Goal: Check status

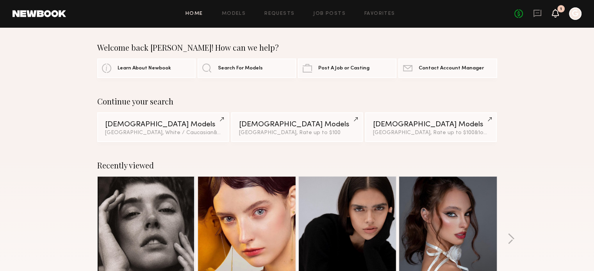
click at [554, 12] on icon at bounding box center [555, 12] width 6 height 5
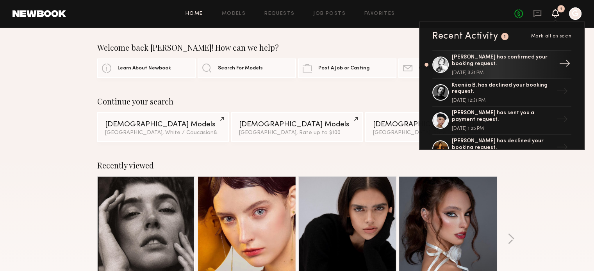
click at [516, 63] on div "[PERSON_NAME] has confirmed your booking request." at bounding box center [502, 60] width 101 height 13
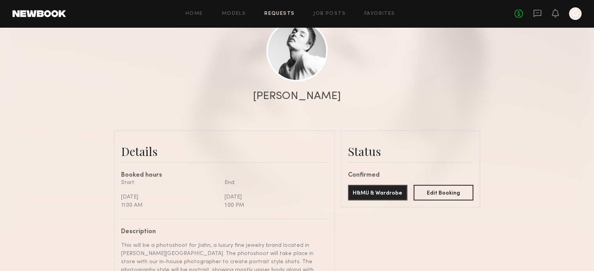
scroll to position [39, 0]
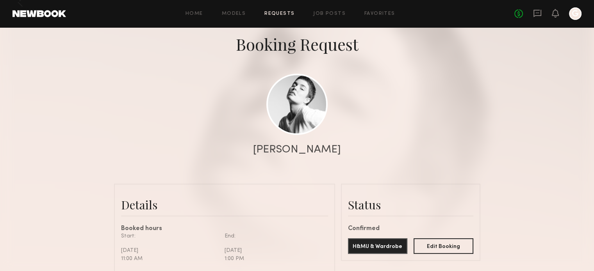
click at [283, 11] on link "Requests" at bounding box center [279, 13] width 30 height 5
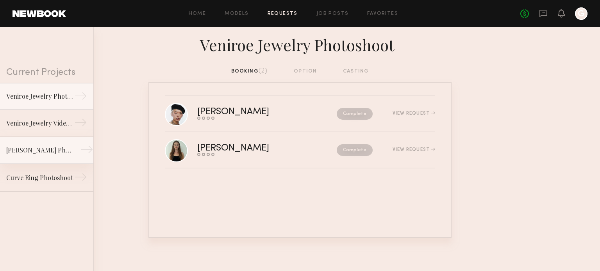
click at [60, 153] on div "[PERSON_NAME] Photoshoot" at bounding box center [40, 150] width 68 height 9
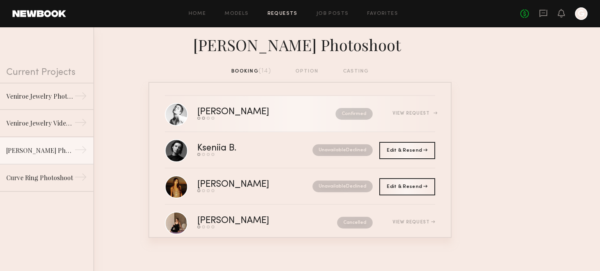
click at [408, 111] on div "View Request" at bounding box center [413, 113] width 43 height 5
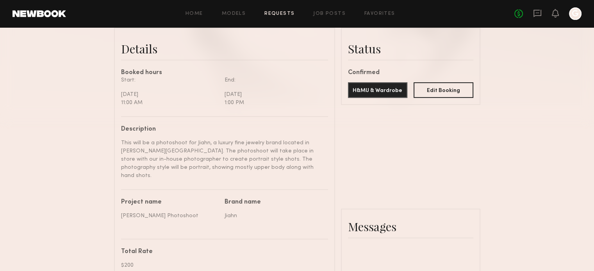
scroll to position [156, 0]
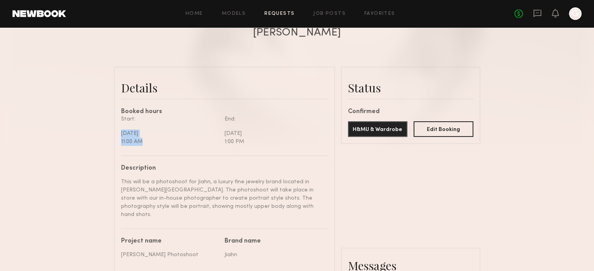
drag, startPoint x: 117, startPoint y: 137, endPoint x: 143, endPoint y: 150, distance: 28.6
click at [144, 146] on div "11:00 AM" at bounding box center [170, 142] width 98 height 8
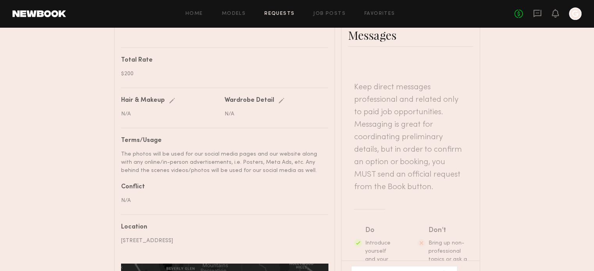
scroll to position [390, 0]
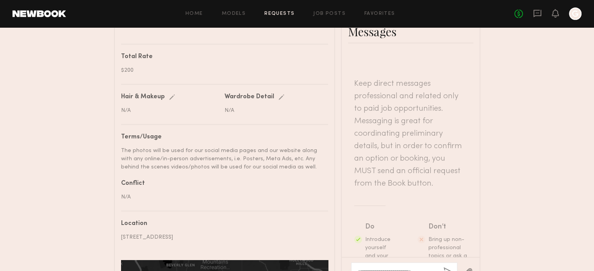
click at [543, 13] on div "No fees up to $5,000 G" at bounding box center [547, 13] width 67 height 12
click at [537, 14] on icon at bounding box center [537, 13] width 9 height 9
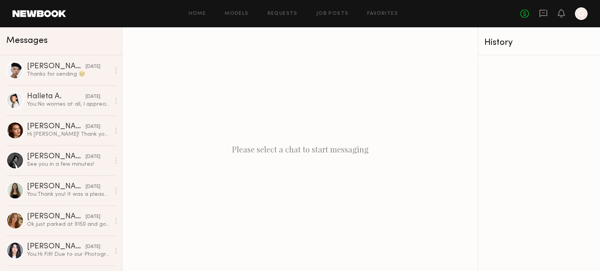
click at [270, 18] on div "Home Models Requests Job Posts Favorites Sign Out No fees up to $5,000 G" at bounding box center [326, 13] width 521 height 12
click at [273, 16] on link "Requests" at bounding box center [282, 13] width 30 height 5
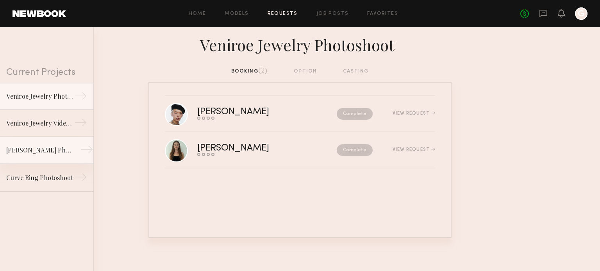
click at [53, 147] on div "[PERSON_NAME] Photoshoot" at bounding box center [40, 150] width 68 height 9
